Goal: Information Seeking & Learning: Learn about a topic

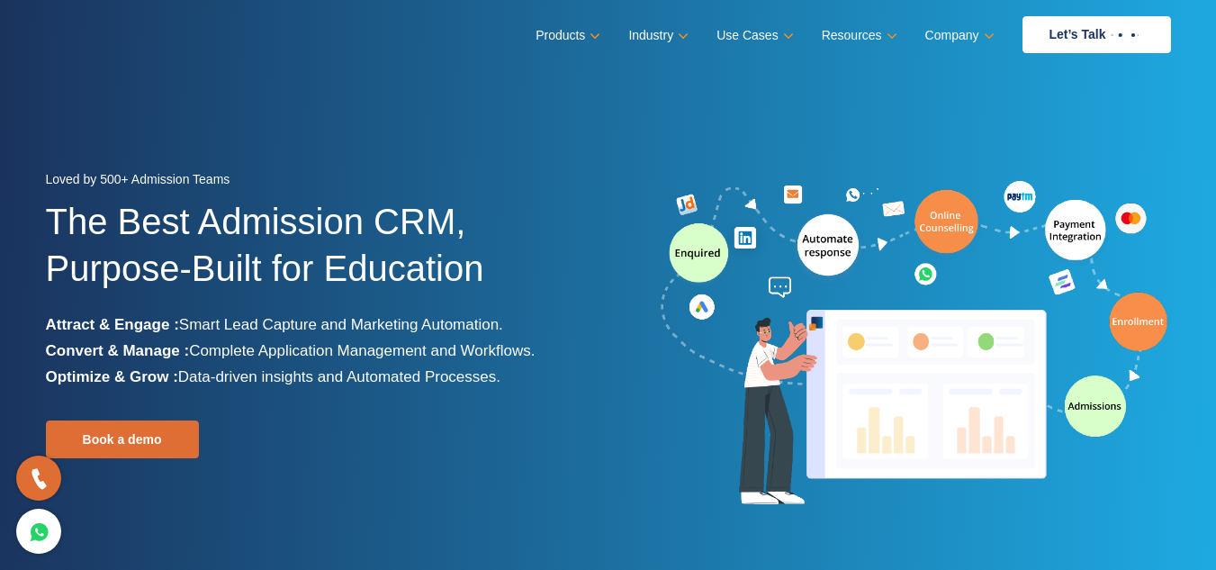
click at [978, 178] on img at bounding box center [914, 344] width 513 height 336
